Goal: Information Seeking & Learning: Compare options

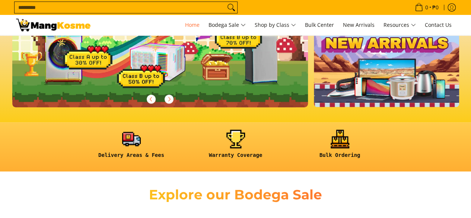
scroll to position [261, 0]
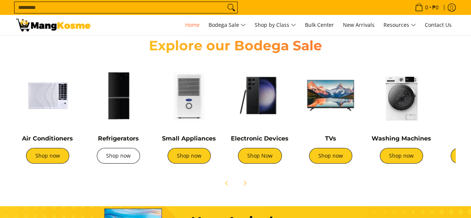
click at [123, 156] on link "Shop now" at bounding box center [118, 156] width 43 height 16
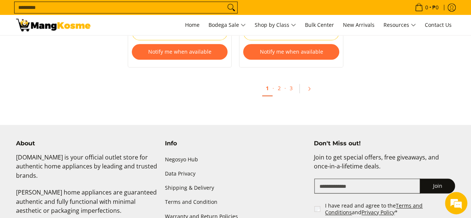
scroll to position [1750, 0]
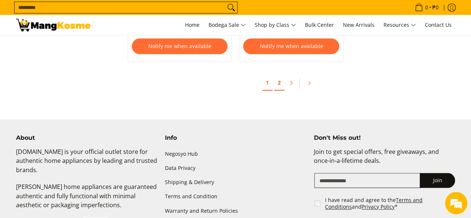
click at [276, 75] on link "2" at bounding box center [279, 82] width 10 height 15
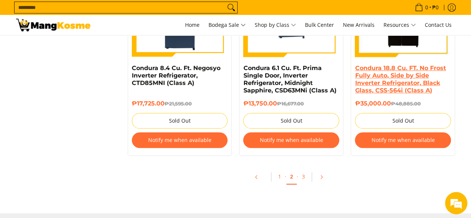
scroll to position [1713, 0]
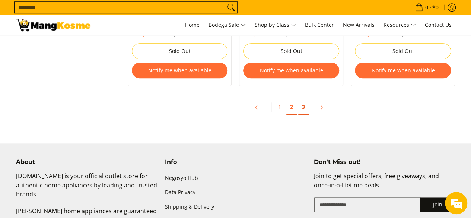
click at [306, 107] on link "3" at bounding box center [303, 106] width 10 height 15
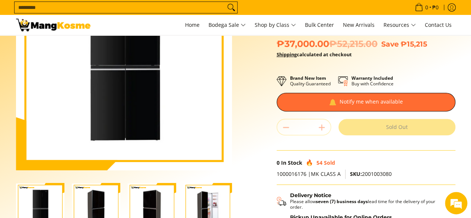
scroll to position [149, 0]
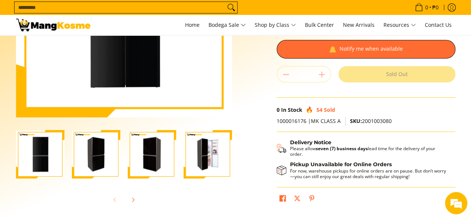
click at [92, 165] on img "Condura 16.5 Cu. Ft. No Frost, Multi-Door Inverter Refrigerator, Black Glass CF…" at bounding box center [96, 154] width 48 height 47
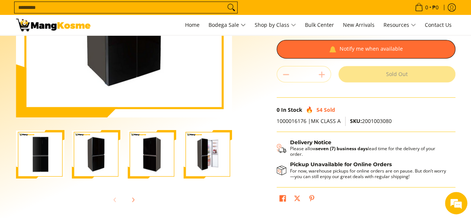
click at [141, 157] on img "Condura 16.5 Cu. Ft. No Frost, Multi-Door Inverter Refrigerator, Black Glass CF…" at bounding box center [152, 154] width 48 height 47
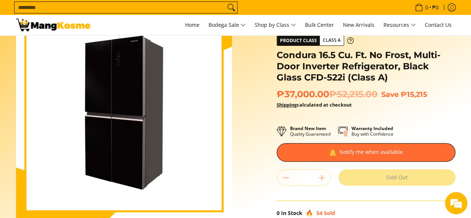
scroll to position [74, 0]
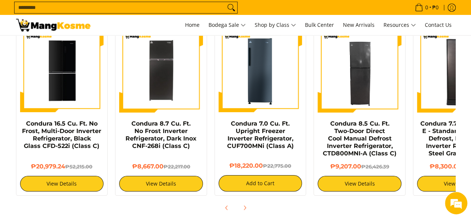
scroll to position [559, 0]
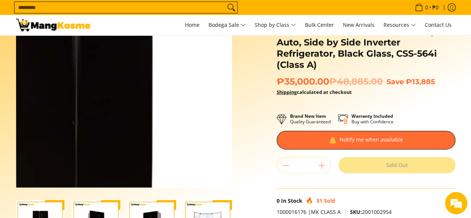
scroll to position [112, 0]
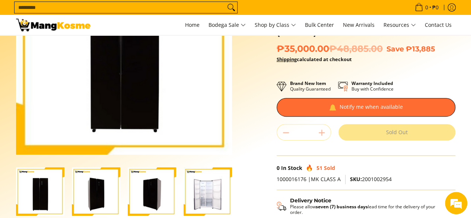
click at [200, 191] on img "Condura 18.8 Cu. FT. No Frost Fully Auto, Side by Side Inverter Refrigerator, B…" at bounding box center [208, 191] width 48 height 48
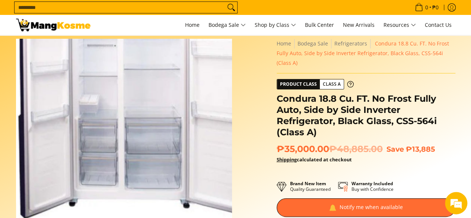
scroll to position [0, 0]
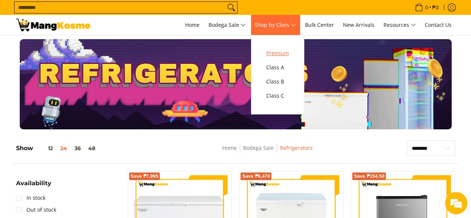
click at [275, 52] on span "Premium" at bounding box center [277, 53] width 23 height 9
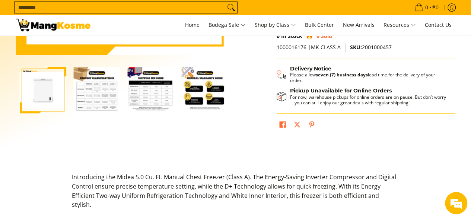
scroll to position [223, 0]
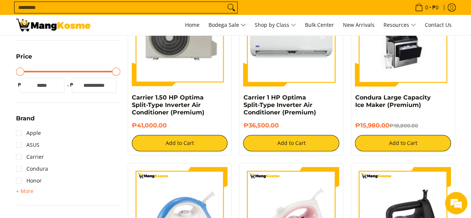
scroll to position [186, 0]
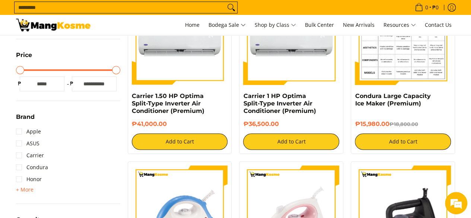
click at [399, 46] on img at bounding box center [403, 37] width 96 height 96
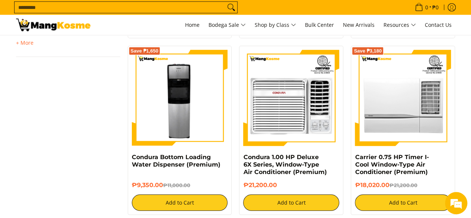
scroll to position [1005, 0]
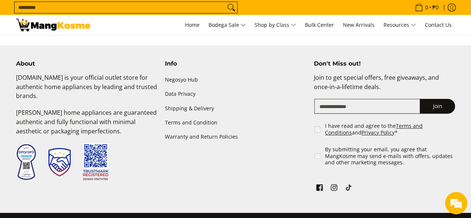
scroll to position [1631, 0]
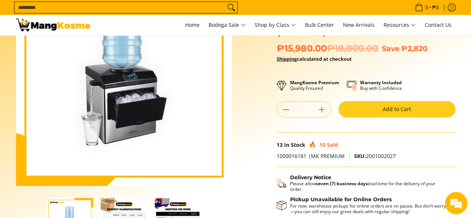
scroll to position [37, 0]
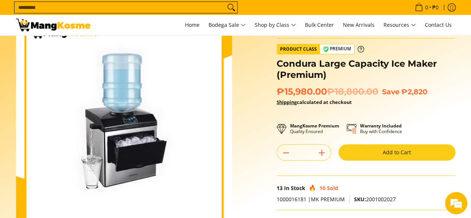
click at [19, 124] on img at bounding box center [124, 121] width 216 height 216
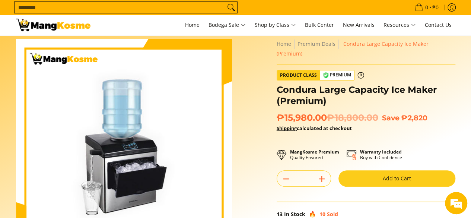
scroll to position [0, 0]
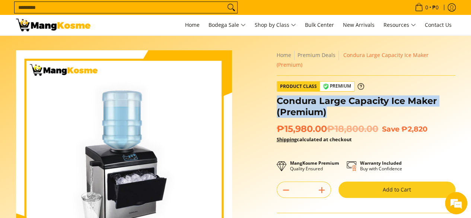
drag, startPoint x: 279, startPoint y: 92, endPoint x: 336, endPoint y: 99, distance: 57.7
click at [336, 99] on h1 "Condura Large Capacity Ice Maker (Premium)" at bounding box center [366, 106] width 179 height 22
copy h1 "Condura Large Capacity Ice Maker (Premium)"
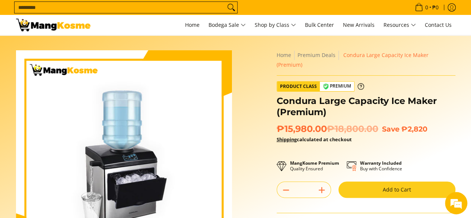
click at [357, 123] on del "₱18,800.00" at bounding box center [352, 128] width 51 height 11
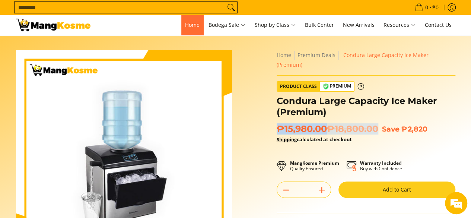
click at [190, 24] on span "Home" at bounding box center [192, 24] width 15 height 7
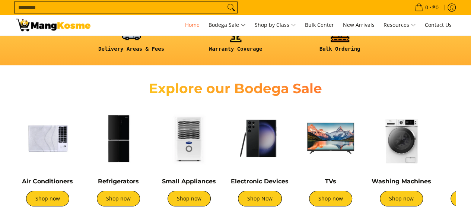
scroll to position [298, 0]
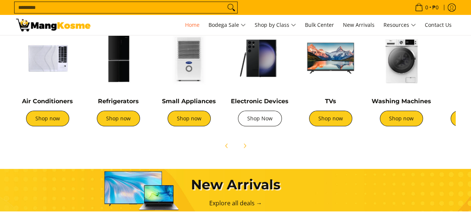
click at [266, 120] on link "Shop Now" at bounding box center [260, 119] width 44 height 16
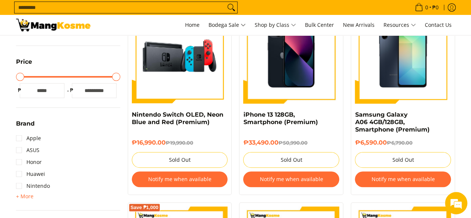
scroll to position [223, 0]
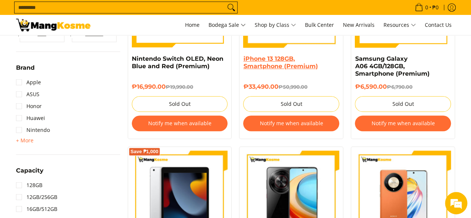
click at [273, 69] on link "iPhone 13 128GB, Smartphone (Premium)" at bounding box center [280, 62] width 74 height 15
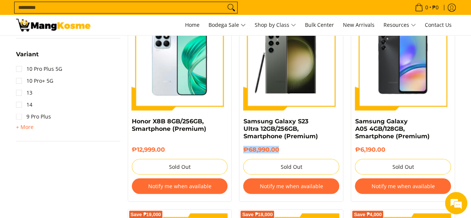
drag, startPoint x: 290, startPoint y: 148, endPoint x: 238, endPoint y: 149, distance: 52.5
click at [238, 149] on div "Samsung Galaxy S23 Ultra 12GB/256GB, Smartphone (Premium) ₱68,990.00 Sold Out N…" at bounding box center [291, 105] width 112 height 191
click at [292, 146] on h6 "₱68,990.00" at bounding box center [291, 149] width 96 height 7
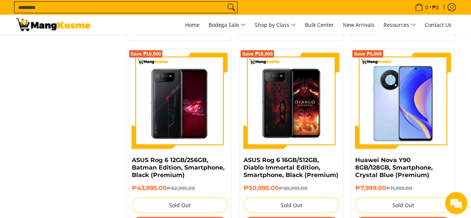
scroll to position [670, 0]
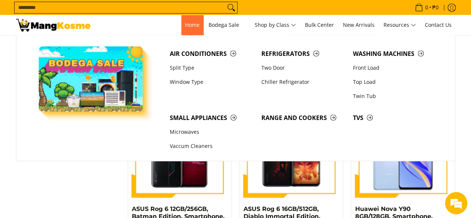
click at [193, 26] on span "Home" at bounding box center [192, 24] width 15 height 7
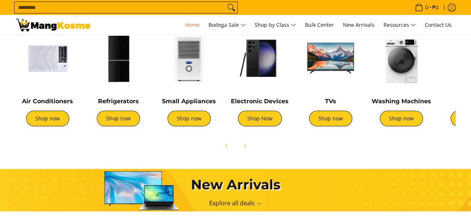
scroll to position [298, 0]
click at [405, 118] on link "Shop now" at bounding box center [401, 119] width 43 height 16
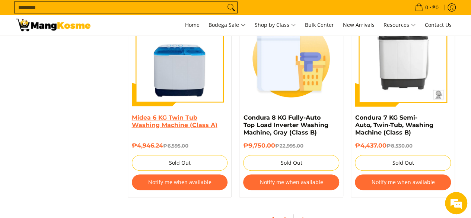
scroll to position [1638, 0]
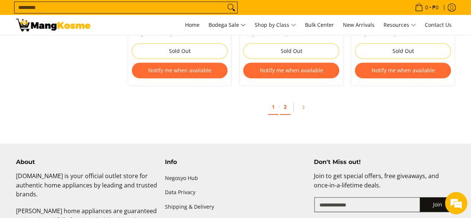
click at [284, 105] on link "2" at bounding box center [285, 106] width 10 height 15
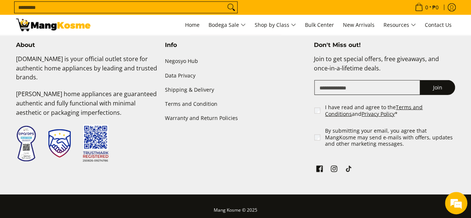
scroll to position [1006, 0]
